Goal: Information Seeking & Learning: Learn about a topic

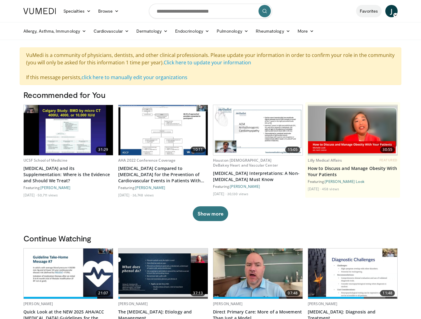
click at [371, 12] on link "Favorites" at bounding box center [369, 11] width 26 height 12
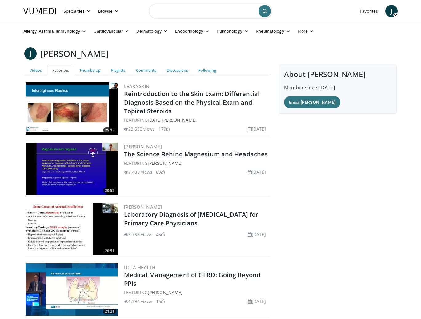
click at [221, 12] on input "Search topics, interventions" at bounding box center [210, 11] width 123 height 15
type input "**********"
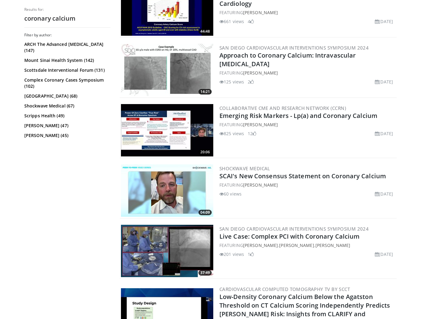
scroll to position [272, 0]
